Goal: Find specific page/section: Find specific page/section

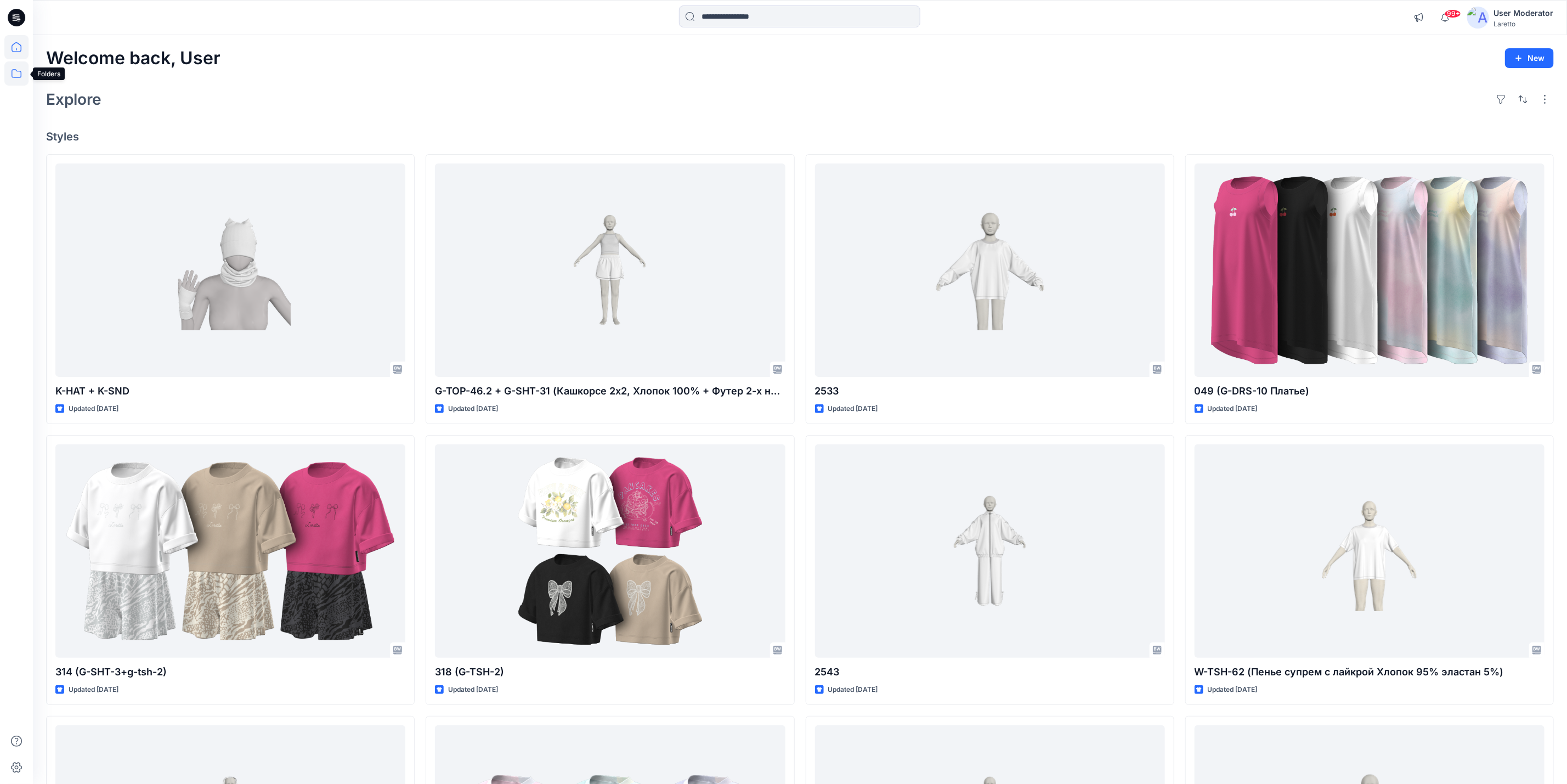
click at [15, 75] on icon at bounding box center [16, 74] width 24 height 24
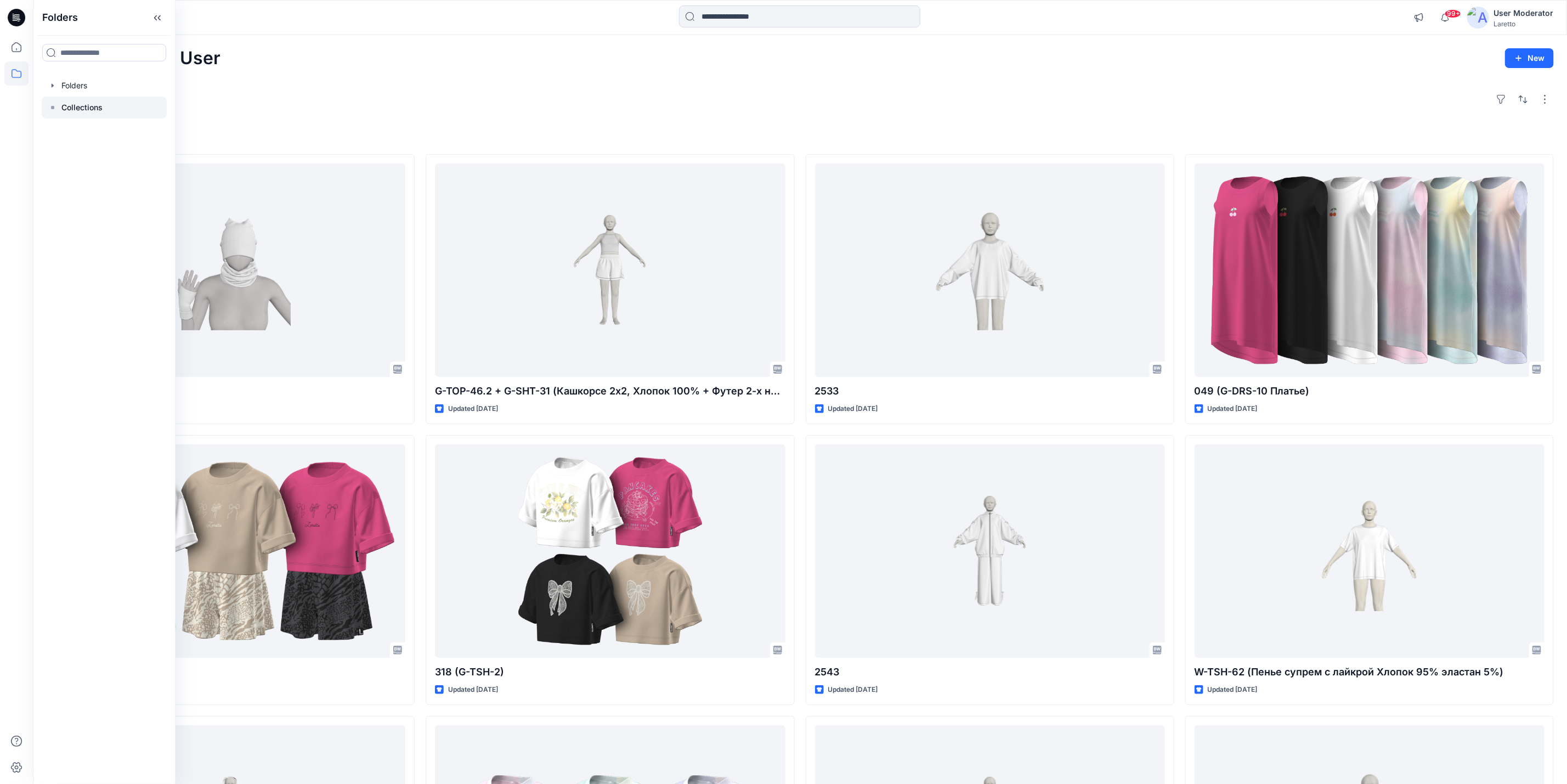
click at [101, 109] on p "Collections" at bounding box center [82, 107] width 41 height 13
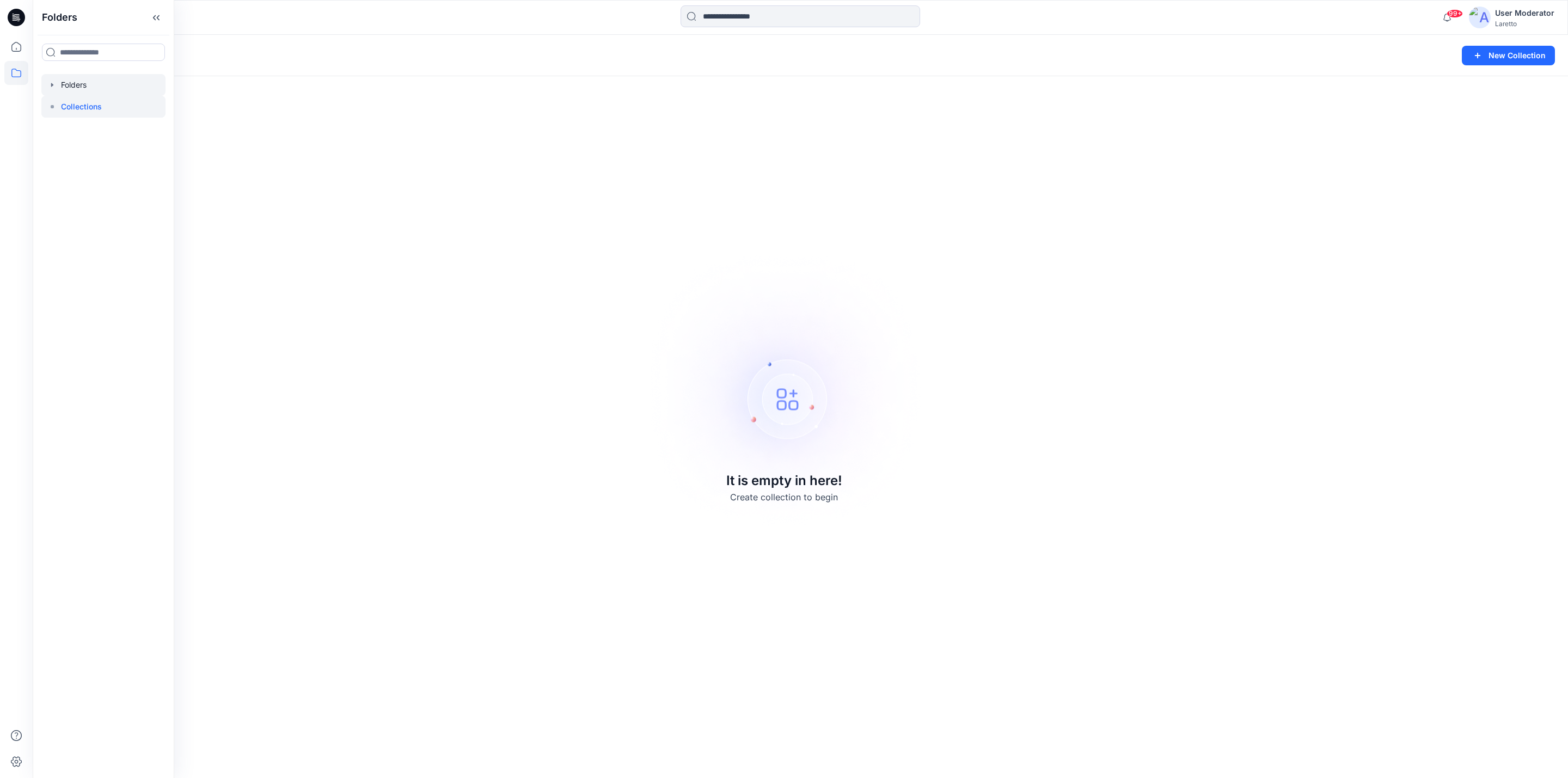
click at [69, 83] on div at bounding box center [103, 85] width 124 height 22
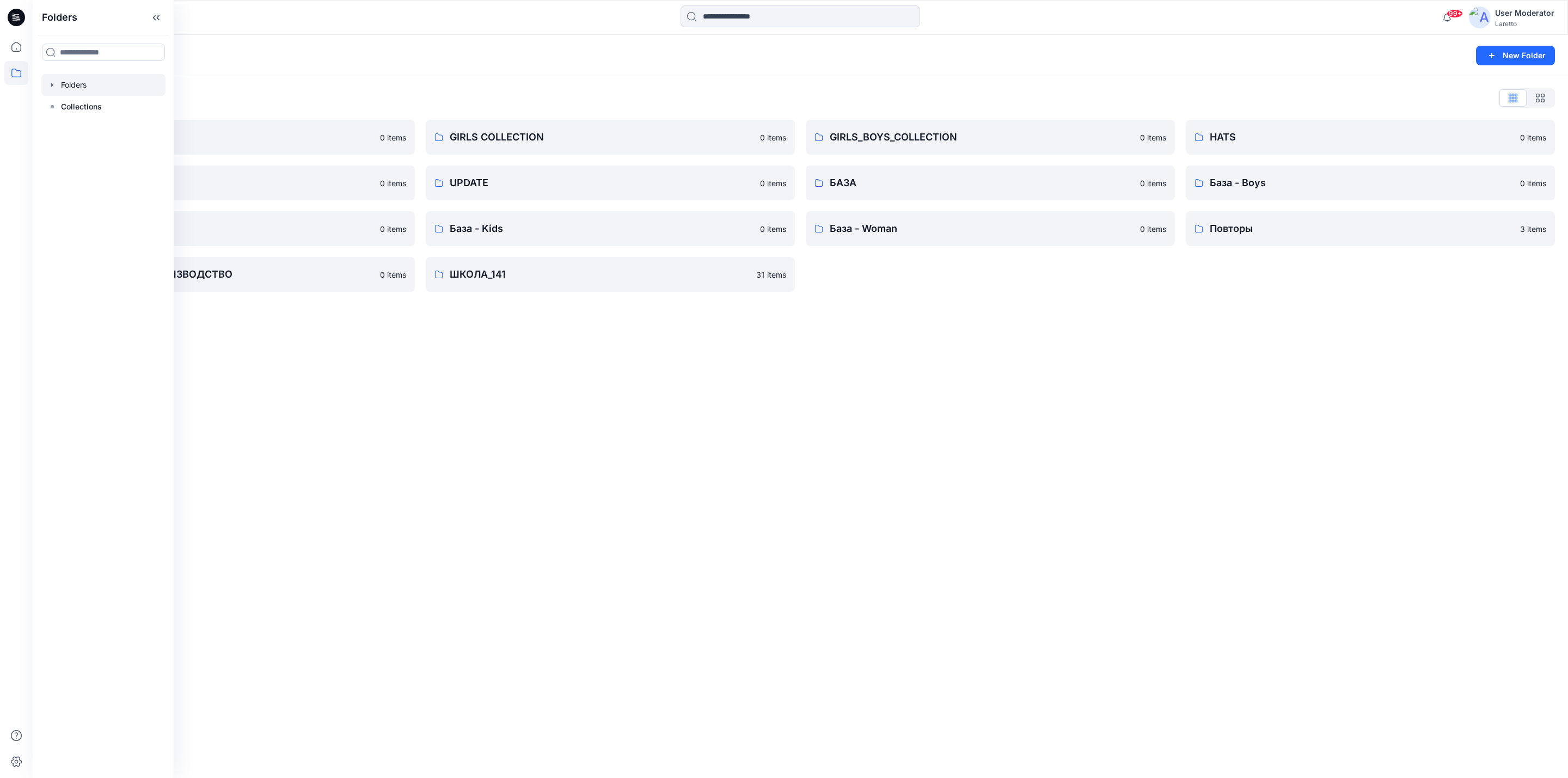
click at [346, 379] on div "Folders New Folder Folders List BOY'S COLLECTION 0 items MISCELLANEOUS 0 items …" at bounding box center [799, 406] width 1535 height 743
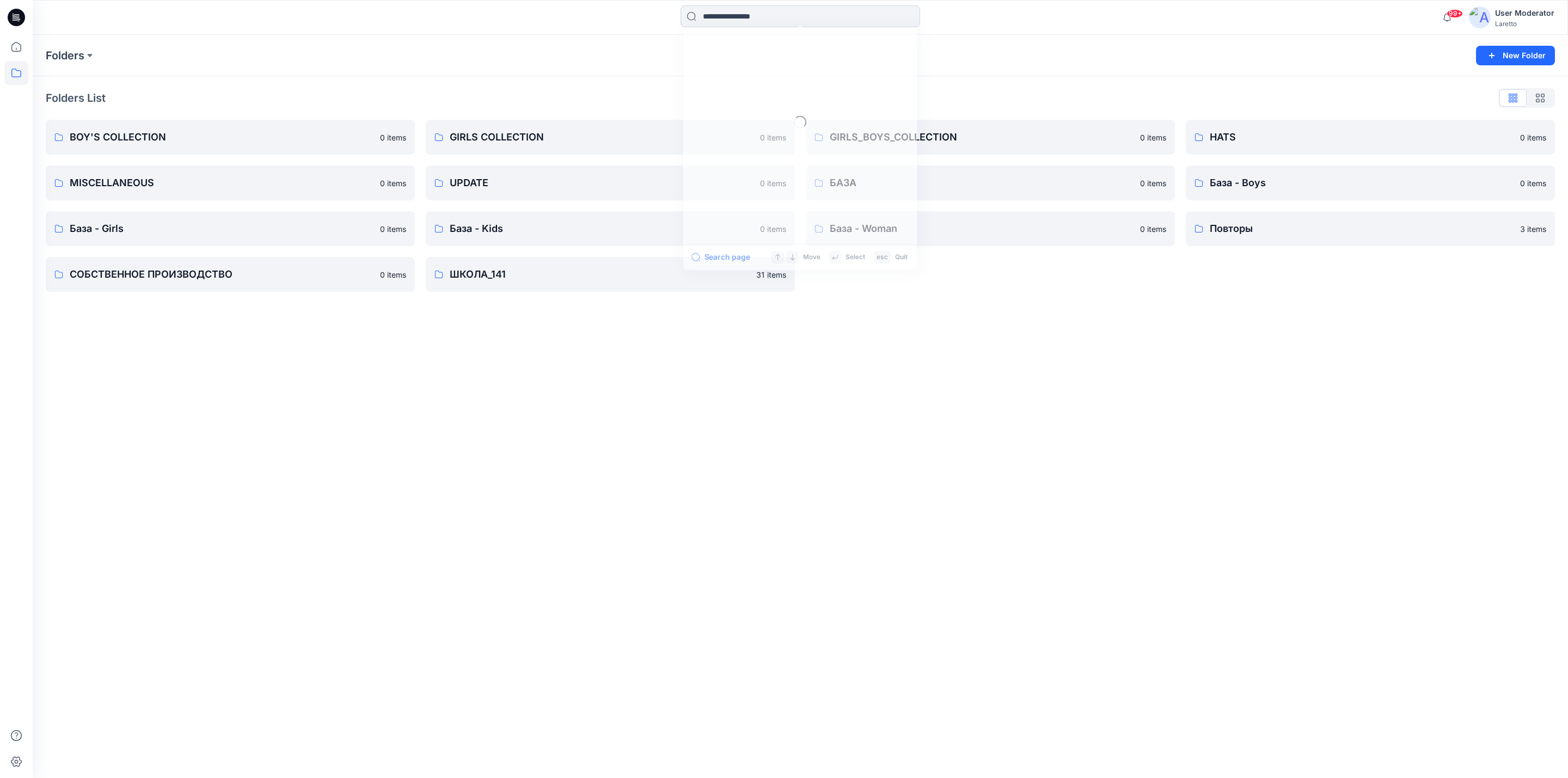
click at [714, 23] on input at bounding box center [800, 17] width 240 height 22
click at [731, 51] on link "g-swm" at bounding box center [799, 59] width 235 height 20
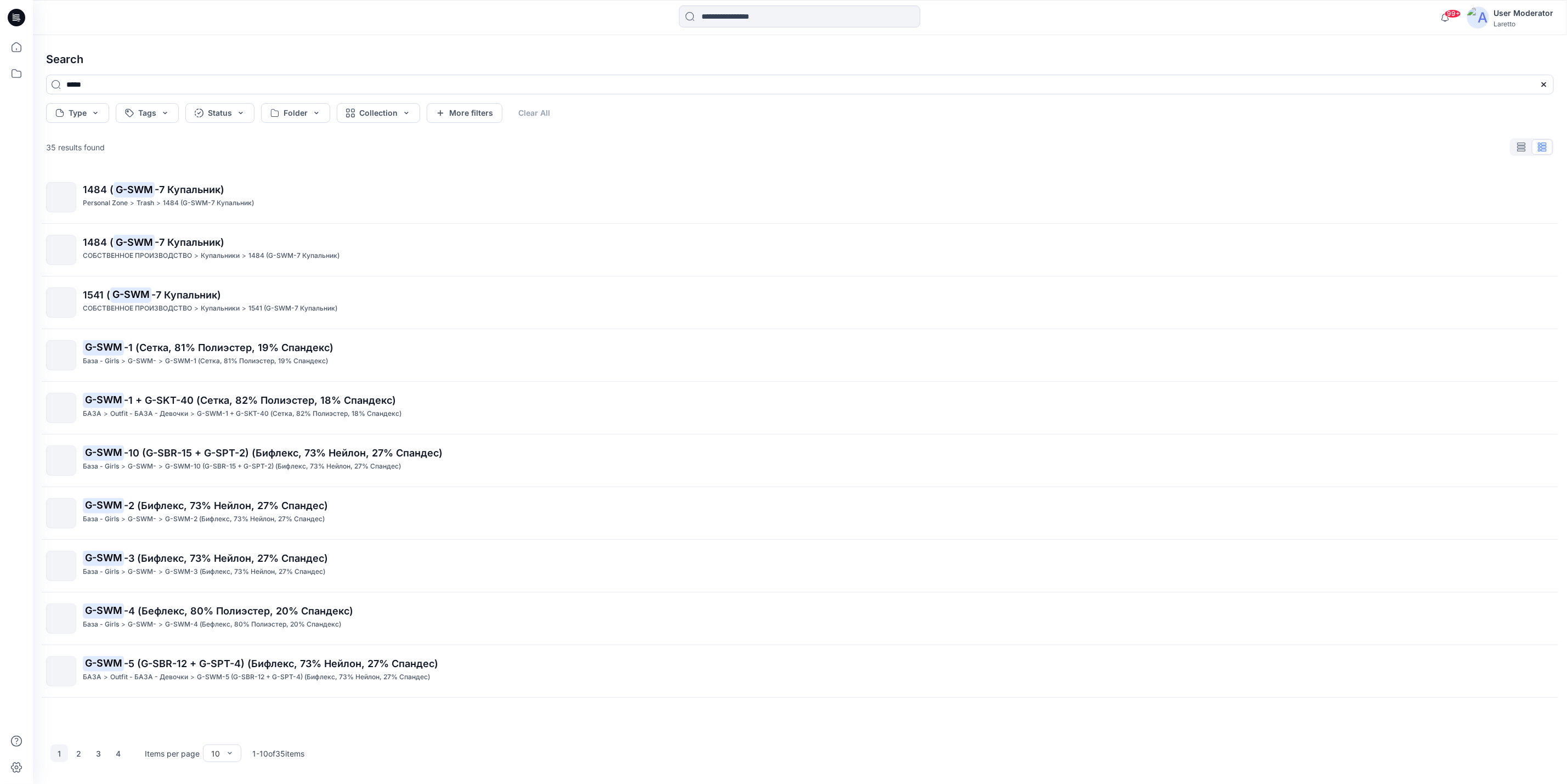
click at [148, 351] on span "-1 (Сетка, 81% Полиэстер, 19% Спандекс)" at bounding box center [229, 347] width 210 height 12
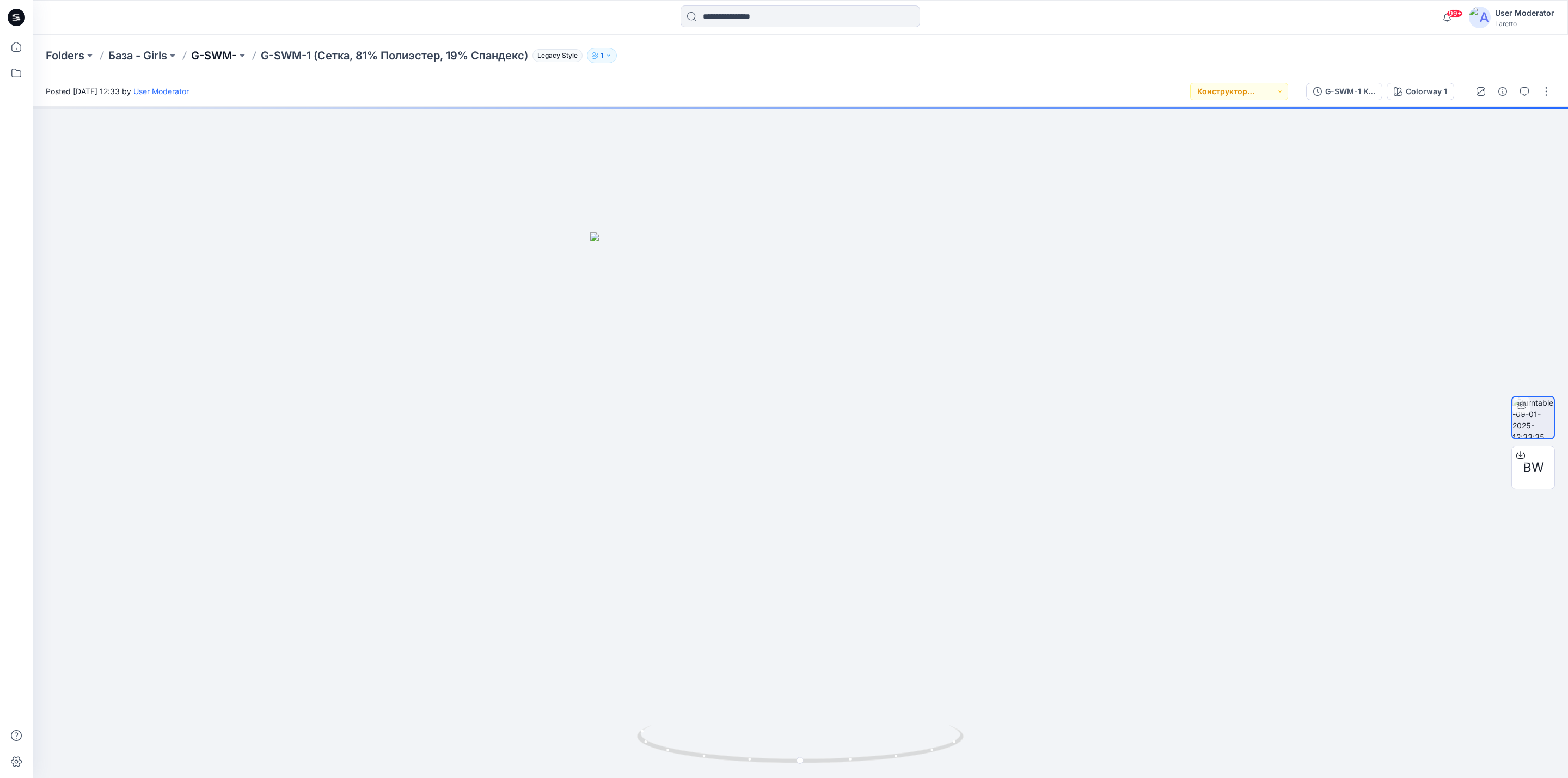
click at [222, 56] on p "G-SWM-" at bounding box center [213, 56] width 45 height 15
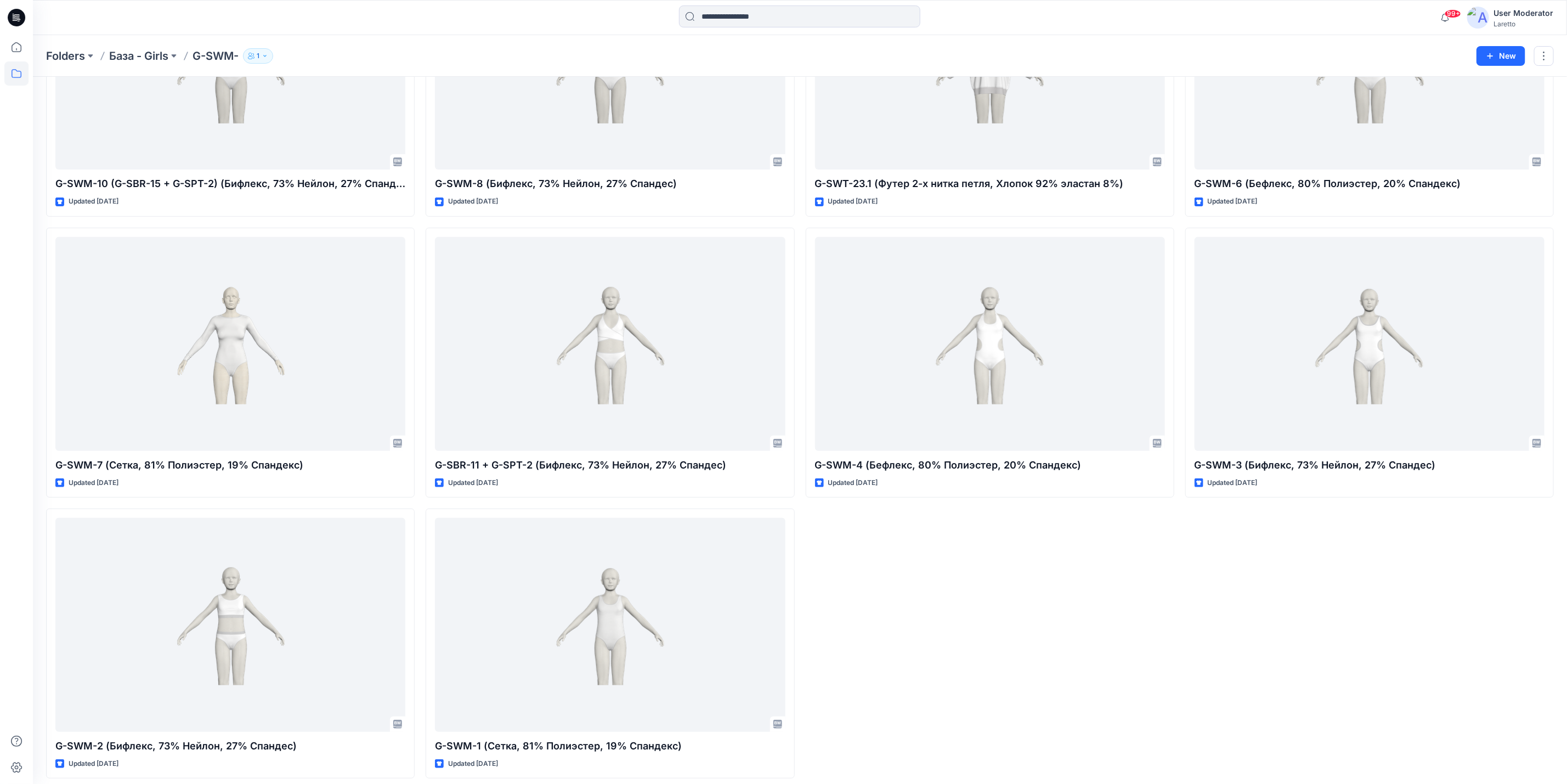
scroll to position [185, 0]
